Goal: Communication & Community: Answer question/provide support

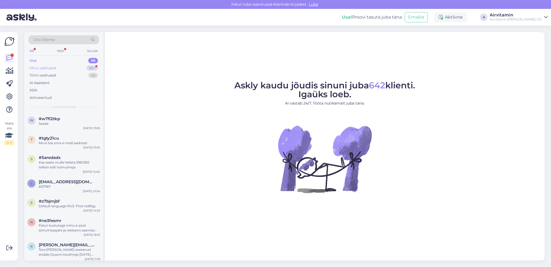
click at [54, 67] on div "Minu vestlused" at bounding box center [43, 67] width 27 height 5
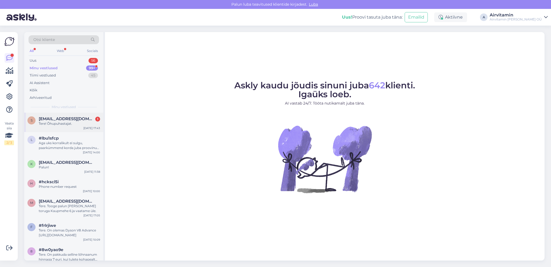
click at [72, 116] on div "s [EMAIL_ADDRESS][DOMAIN_NAME] 1 Tere! Õhupuhastajat. [DATE] 17:43" at bounding box center [63, 122] width 79 height 19
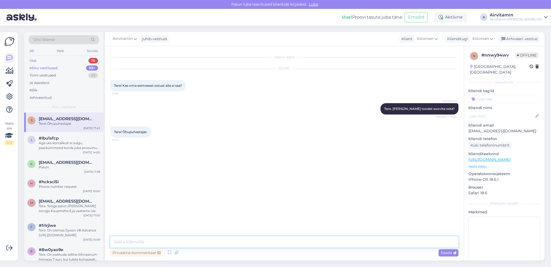
click at [117, 242] on textarea at bounding box center [284, 241] width 348 height 11
type textarea "[PERSON_NAME] Form õhupuhastajat, teeme 10% soodustust."
click at [448, 253] on span "Saada" at bounding box center [449, 252] width 16 height 5
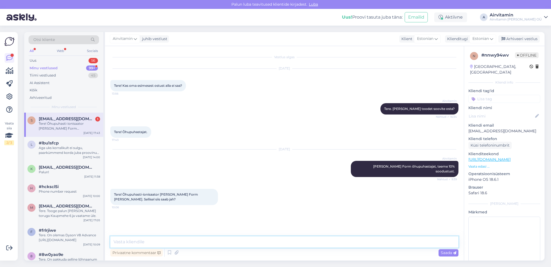
click at [161, 242] on textarea at bounding box center [284, 241] width 348 height 11
type textarea "S"
type textarea "Jaa, saab. Kas saadan arve või tulete kohapeal ostma?"
click at [445, 253] on span "Saada" at bounding box center [449, 252] width 16 height 5
click at [37, 59] on div "Uus 56" at bounding box center [64, 61] width 71 height 8
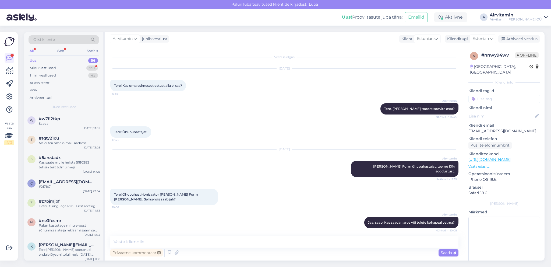
scroll to position [30, 0]
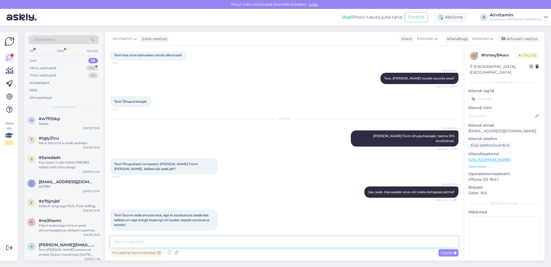
click at [120, 242] on textarea at bounding box center [284, 241] width 348 height 11
click at [228, 240] on textarea "E-poest on võimalik saada ainult - 5 eurot soodustust. Suurema soodustuse saami…" at bounding box center [284, 241] width 348 height 11
type textarea "E-poest on võimalik saada ainult - 5 eurot soodustust kupongi koodiga. Suurema …"
click at [445, 253] on span "Saada" at bounding box center [449, 252] width 16 height 5
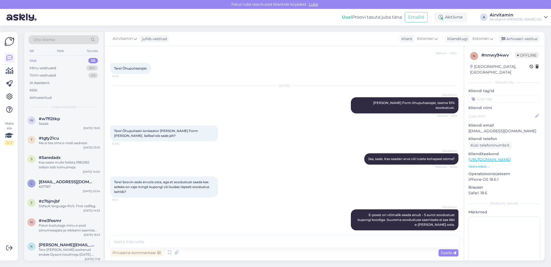
scroll to position [0, 0]
